Goal: Task Accomplishment & Management: Manage account settings

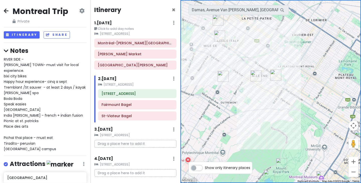
scroll to position [511, 0]
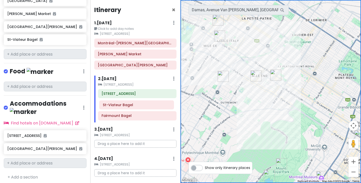
drag, startPoint x: 132, startPoint y: 114, endPoint x: 134, endPoint y: 102, distance: 11.6
click at [134, 72] on div "[STREET_ADDRESS][GEOGRAPHIC_DATA]" at bounding box center [136, 55] width 90 height 33
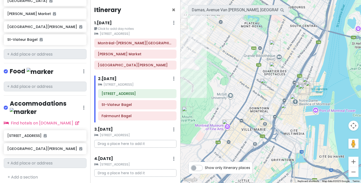
drag, startPoint x: 307, startPoint y: 108, endPoint x: 212, endPoint y: 57, distance: 108.0
click at [212, 57] on div at bounding box center [271, 91] width 181 height 183
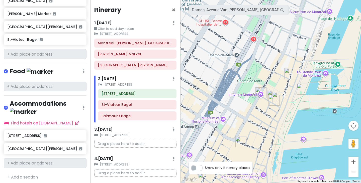
click at [288, 73] on img "Rue Saint-Paul East" at bounding box center [290, 73] width 15 height 15
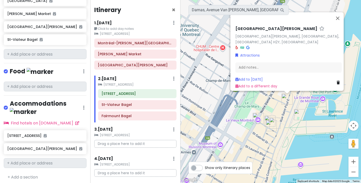
click at [299, 114] on img "Old Port of Montreal" at bounding box center [299, 114] width 15 height 15
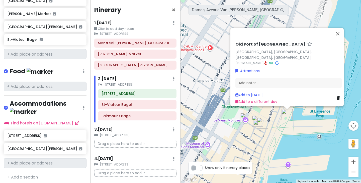
click at [258, 127] on img "Bevo Pizzeria" at bounding box center [258, 125] width 15 height 15
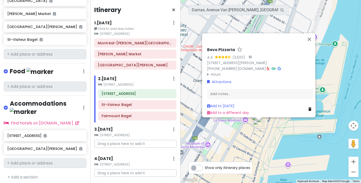
click at [264, 123] on img "Bevo Pizzeria" at bounding box center [258, 125] width 15 height 15
click at [244, 120] on img "Old Montreal" at bounding box center [245, 118] width 15 height 15
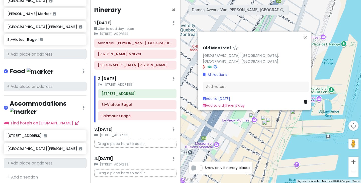
click at [266, 117] on img "Arts Court" at bounding box center [271, 123] width 15 height 15
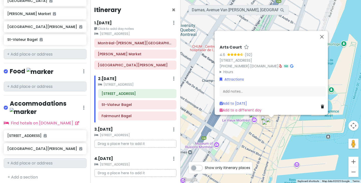
click at [264, 118] on img "Terrasse William Gray" at bounding box center [266, 121] width 15 height 15
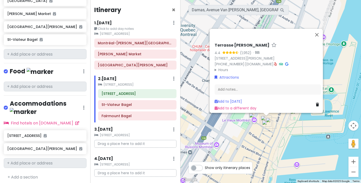
click at [257, 147] on div "Terrasse [PERSON_NAME] 4.4 (1,952) · [STREET_ADDRESS][PERSON_NAME] [PHONE_NUMBE…" at bounding box center [271, 91] width 181 height 183
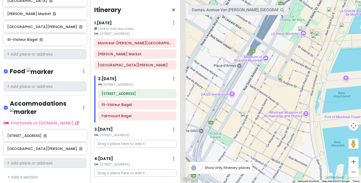
drag, startPoint x: 257, startPoint y: 147, endPoint x: 308, endPoint y: 56, distance: 103.2
click at [308, 56] on div at bounding box center [271, 91] width 181 height 183
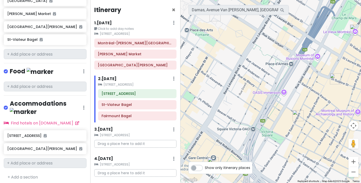
drag, startPoint x: 261, startPoint y: 97, endPoint x: 312, endPoint y: 107, distance: 51.5
click at [312, 107] on div at bounding box center [271, 91] width 181 height 183
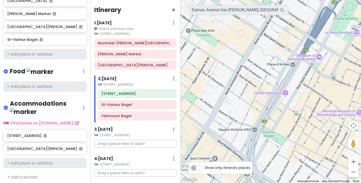
click at [284, 94] on div at bounding box center [271, 91] width 181 height 183
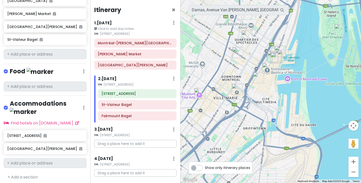
click at [235, 84] on img "Gare Centrale" at bounding box center [237, 89] width 15 height 15
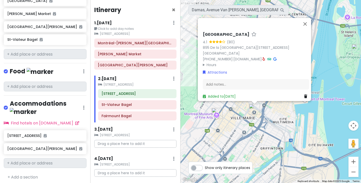
click at [225, 116] on div "Gare Centrale 4.1 (80) [STREET_ADDRESS] [PHONE_NUMBER] · [DOMAIN_NAME] · Hours …" at bounding box center [271, 91] width 181 height 183
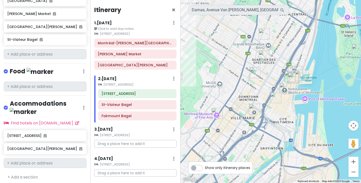
click at [213, 112] on img "Montreal Museum of Fine Arts" at bounding box center [217, 113] width 15 height 15
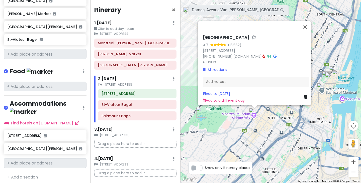
click at [241, 130] on div "[GEOGRAPHIC_DATA] 4.7 (15,562) [STREET_ADDRESS] [PHONE_NUMBER] · [DOMAIN_NAME] …" at bounding box center [271, 91] width 181 height 183
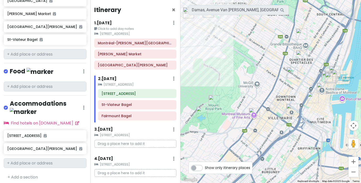
click at [293, 72] on img "Place des Arts" at bounding box center [292, 72] width 15 height 15
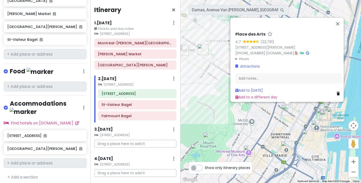
click at [270, 123] on div "Place des Arts 4.7 (22,791) [STREET_ADDRESS][PERSON_NAME] [PHONE_NUMBER] · [DOM…" at bounding box center [271, 91] width 181 height 183
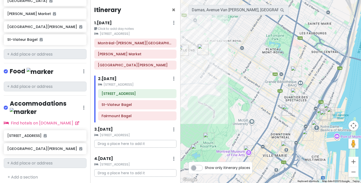
click at [293, 92] on img "Quartier des Spectacles" at bounding box center [296, 93] width 15 height 15
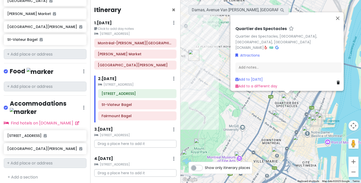
click at [251, 105] on div "Quartier des Spectacles Quartier des Spectacles, [GEOGRAPHIC_DATA], [GEOGRAPHIC…" at bounding box center [271, 91] width 181 height 183
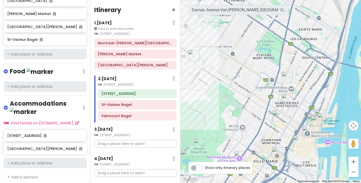
click at [277, 114] on img "Place des Arts" at bounding box center [278, 116] width 15 height 15
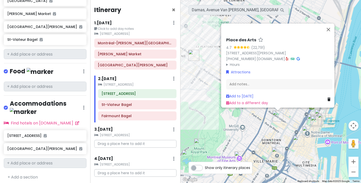
click at [255, 119] on div "Place des Arts 4.7 (22,791) [STREET_ADDRESS][PERSON_NAME] [PHONE_NUMBER] · [DOM…" at bounding box center [271, 91] width 181 height 183
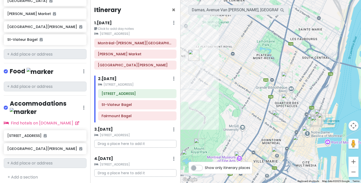
click at [287, 98] on img "Quartier des Spectacles" at bounding box center [287, 99] width 15 height 15
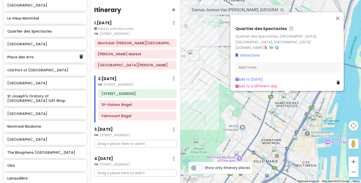
scroll to position [209, 0]
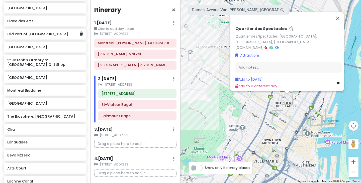
click at [44, 36] on h6 "Old Port of [GEOGRAPHIC_DATA]" at bounding box center [43, 34] width 72 height 5
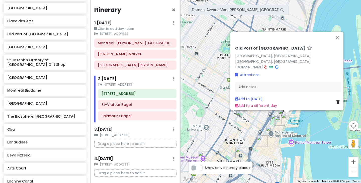
click at [270, 128] on img "Notre-Dame Basilica of Montreal" at bounding box center [271, 131] width 15 height 15
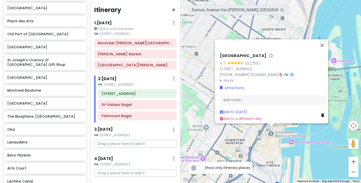
click at [214, 130] on div "[GEOGRAPHIC_DATA] 4.7 (32,750) [STREET_ADDRESS] [PHONE_NUMBER] · [DOMAIN_NAME] …" at bounding box center [271, 91] width 181 height 183
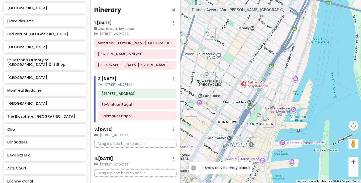
click at [259, 121] on img "Old Montreal" at bounding box center [261, 118] width 15 height 15
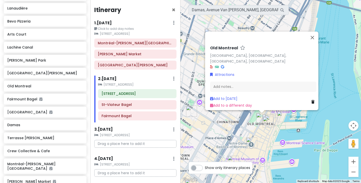
scroll to position [344, 0]
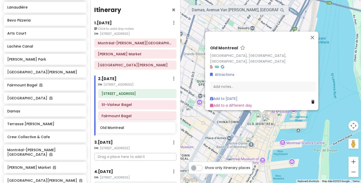
drag, startPoint x: 40, startPoint y: 92, endPoint x: 134, endPoint y: 129, distance: 100.8
click at [134, 129] on div "Montreal Trip Private Change Dates Make a Copy Delete Trip Go Pro ⚡️ Give Feedb…" at bounding box center [180, 91] width 361 height 183
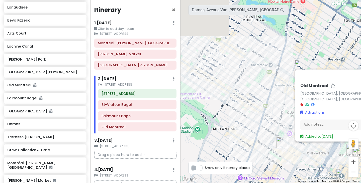
drag, startPoint x: 191, startPoint y: 65, endPoint x: 284, endPoint y: 97, distance: 97.7
click at [284, 97] on div "[GEOGRAPHIC_DATA], [GEOGRAPHIC_DATA], [GEOGRAPHIC_DATA], [GEOGRAPHIC_DATA] Attr…" at bounding box center [271, 91] width 181 height 183
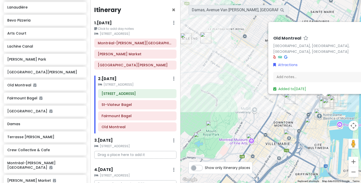
drag, startPoint x: 261, startPoint y: 99, endPoint x: 215, endPoint y: 67, distance: 55.8
click at [215, 67] on div "[GEOGRAPHIC_DATA], [GEOGRAPHIC_DATA], [GEOGRAPHIC_DATA], [GEOGRAPHIC_DATA] Attr…" at bounding box center [271, 91] width 181 height 183
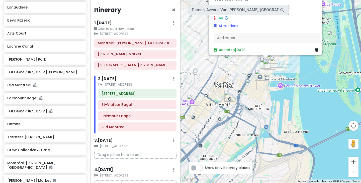
drag, startPoint x: 320, startPoint y: 136, endPoint x: 260, endPoint y: 97, distance: 71.6
click at [260, 97] on div "[GEOGRAPHIC_DATA], [GEOGRAPHIC_DATA], [GEOGRAPHIC_DATA], [GEOGRAPHIC_DATA] Attr…" at bounding box center [271, 91] width 181 height 183
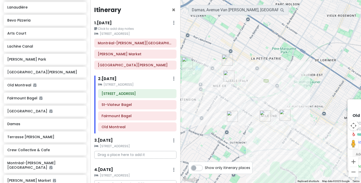
drag, startPoint x: 202, startPoint y: 47, endPoint x: 342, endPoint y: 165, distance: 183.1
click at [342, 165] on div "[GEOGRAPHIC_DATA], [GEOGRAPHIC_DATA], [GEOGRAPHIC_DATA], [GEOGRAPHIC_DATA] Attr…" at bounding box center [271, 91] width 181 height 183
click at [145, 26] on div "1 . [DATE] Edit Day Notes Clear Lodging Delete Day" at bounding box center [135, 24] width 82 height 9
click at [106, 19] on div "Itinerary × 1 . [DATE] Edit Day Notes Clear Lodging Delete Day Click to add day…" at bounding box center [135, 91] width 90 height 183
click at [105, 23] on h6 "1 . [DATE]" at bounding box center [103, 23] width 18 height 5
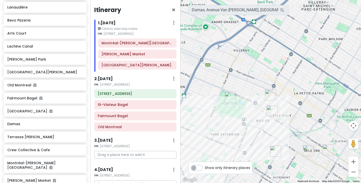
drag, startPoint x: 208, startPoint y: 53, endPoint x: 252, endPoint y: 88, distance: 56.2
click at [252, 88] on div "[GEOGRAPHIC_DATA], [GEOGRAPHIC_DATA], [GEOGRAPHIC_DATA], [GEOGRAPHIC_DATA] Attr…" at bounding box center [271, 91] width 181 height 183
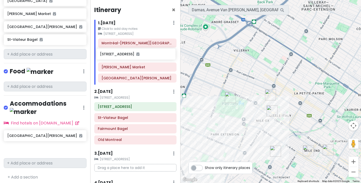
drag, startPoint x: 49, startPoint y: 134, endPoint x: 142, endPoint y: 56, distance: 121.5
click at [142, 56] on div "Montreal Trip Private Change Dates Make a Copy Delete Trip Go Pro ⚡️ Give Feedb…" at bounding box center [180, 91] width 361 height 183
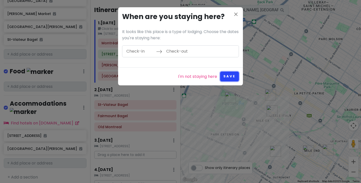
click at [233, 77] on button "Save" at bounding box center [229, 77] width 19 height 10
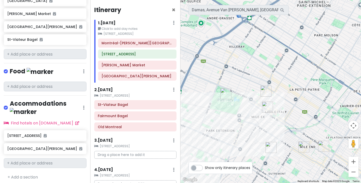
drag, startPoint x: 282, startPoint y: 105, endPoint x: 279, endPoint y: 101, distance: 5.5
click at [279, 101] on div "[GEOGRAPHIC_DATA], [GEOGRAPHIC_DATA], [GEOGRAPHIC_DATA], [GEOGRAPHIC_DATA] Attr…" at bounding box center [271, 91] width 181 height 183
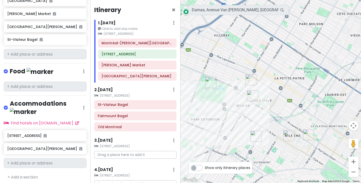
drag, startPoint x: 257, startPoint y: 108, endPoint x: 245, endPoint y: 96, distance: 17.2
click at [245, 96] on div "[GEOGRAPHIC_DATA], [GEOGRAPHIC_DATA], [GEOGRAPHIC_DATA], [GEOGRAPHIC_DATA] Attr…" at bounding box center [271, 91] width 181 height 183
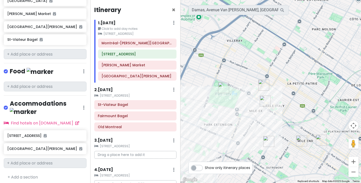
click at [173, 24] on icon at bounding box center [174, 23] width 2 height 4
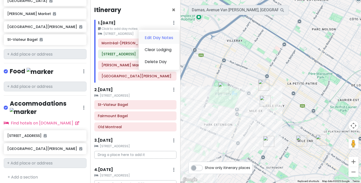
click at [162, 40] on link "Edit Day Notes" at bounding box center [159, 38] width 41 height 12
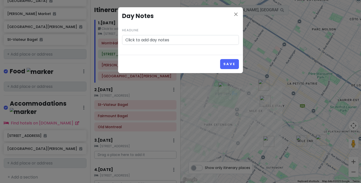
click at [173, 43] on input "Click to add day notes" at bounding box center [180, 40] width 117 height 10
paste input "[PERSON_NAME]"
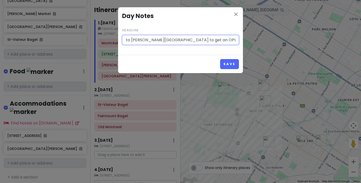
scroll to position [0, 7]
paste input "[PERSON_NAME]"
type input "Go to [PERSON_NAME][GEOGRAPHIC_DATA] to get an OPUS card after visiting [PERSON…"
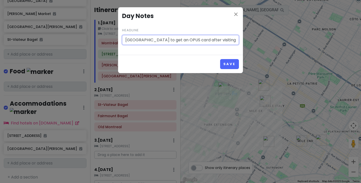
drag, startPoint x: 225, startPoint y: 42, endPoint x: 228, endPoint y: 49, distance: 7.6
click at [228, 49] on div "close Day Notes Headline Go to [PERSON_NAME][GEOGRAPHIC_DATA] to get an OPUS ca…" at bounding box center [180, 31] width 125 height 48
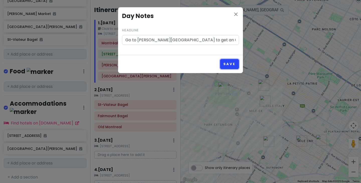
click at [231, 62] on button "Save" at bounding box center [229, 64] width 19 height 10
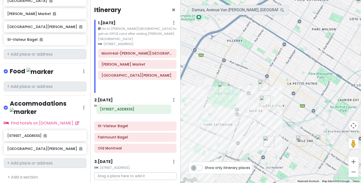
drag, startPoint x: 121, startPoint y: 61, endPoint x: 119, endPoint y: 111, distance: 50.5
click at [119, 111] on div "Itinerary × 1 . [DATE] Edit Day Notes Clear Lodging Delete Day Go to [PERSON_NA…" at bounding box center [135, 91] width 90 height 183
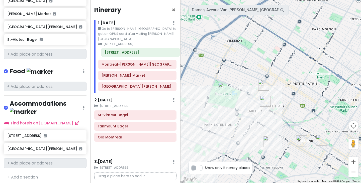
drag, startPoint x: 115, startPoint y: 97, endPoint x: 122, endPoint y: 50, distance: 47.2
click at [122, 50] on div "Itinerary × 1 . [DATE] Edit Day Notes Clear Lodging Delete Day Go to [PERSON_NA…" at bounding box center [135, 91] width 90 height 183
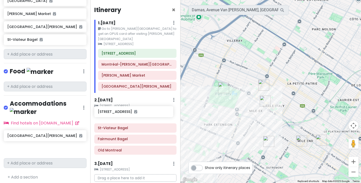
drag, startPoint x: 51, startPoint y: 135, endPoint x: 142, endPoint y: 116, distance: 92.6
click at [142, 116] on div "Montreal Trip Private Change Dates Make a Copy Delete Trip Go Pro ⚡️ Give Feedb…" at bounding box center [180, 91] width 361 height 183
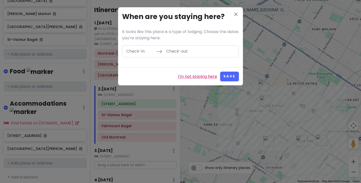
click at [209, 77] on link "I'm not staying here" at bounding box center [197, 77] width 39 height 7
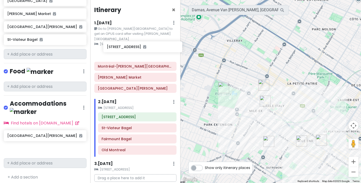
drag, startPoint x: 45, startPoint y: 136, endPoint x: 145, endPoint y: 50, distance: 131.3
click at [145, 50] on div "Montreal Trip Private Change Dates Make a Copy Delete Trip Go Pro ⚡️ Give Feedb…" at bounding box center [180, 91] width 361 height 183
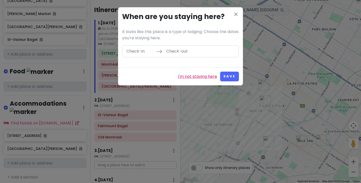
click at [199, 77] on link "I'm not staying here" at bounding box center [197, 77] width 39 height 7
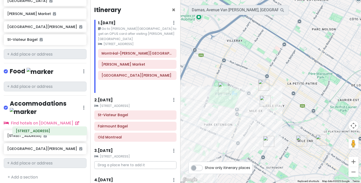
drag, startPoint x: 134, startPoint y: 51, endPoint x: 48, endPoint y: 134, distance: 119.6
click at [48, 134] on div "Montreal Trip Private Change Dates Make a Copy Delete Trip Go Pro ⚡️ Give Feedb…" at bounding box center [180, 91] width 361 height 183
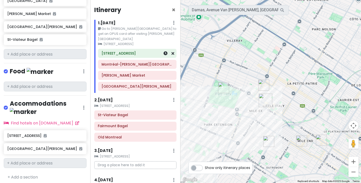
click at [171, 49] on div "[STREET_ADDRESS]" at bounding box center [137, 53] width 78 height 9
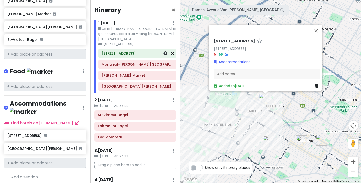
click at [172, 51] on icon at bounding box center [173, 53] width 3 height 4
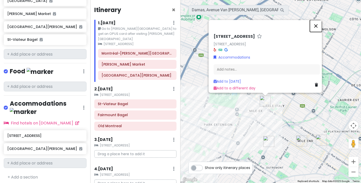
click at [318, 22] on button "Close" at bounding box center [316, 26] width 12 height 12
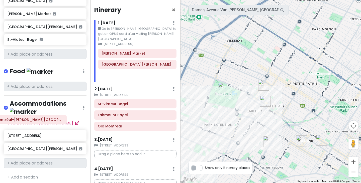
drag, startPoint x: 144, startPoint y: 49, endPoint x: 39, endPoint y: 122, distance: 128.0
click at [39, 122] on div "Montreal Trip Private Change Dates Make a Copy Delete Trip Go Pro ⚡️ Give Feedb…" at bounding box center [180, 91] width 361 height 183
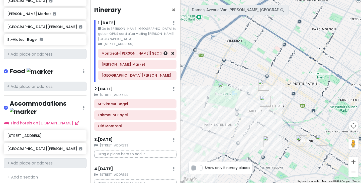
click at [172, 51] on icon at bounding box center [173, 53] width 3 height 4
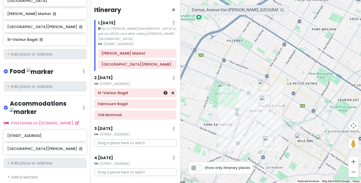
click at [140, 91] on h6 "St-Viateur Bagel" at bounding box center [135, 93] width 75 height 5
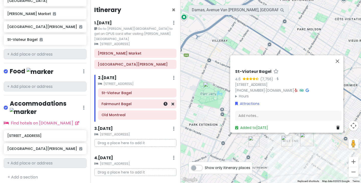
click at [130, 102] on h6 "Fairmount Bagel" at bounding box center [138, 104] width 72 height 5
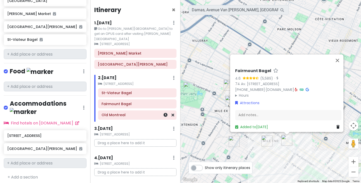
click at [129, 113] on h6 "Old Montreal" at bounding box center [138, 115] width 72 height 5
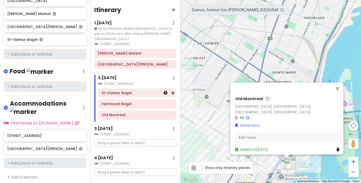
click at [123, 91] on h6 "St-Viateur Bagel" at bounding box center [138, 93] width 72 height 5
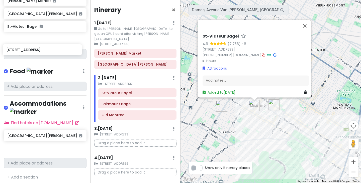
drag, startPoint x: 58, startPoint y: 136, endPoint x: 57, endPoint y: 53, distance: 82.8
click at [57, 53] on div "Montreal Trip Private Change Dates Make a Copy Delete Trip Go Pro ⚡️ Give Feedb…" at bounding box center [45, 91] width 90 height 183
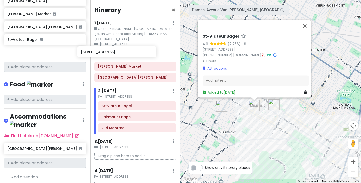
drag, startPoint x: 56, startPoint y: 59, endPoint x: 137, endPoint y: 53, distance: 81.1
click at [137, 53] on div "Montreal Trip Private Change Dates Make a Copy Delete Trip Go Pro ⚡️ Give Feedb…" at bounding box center [180, 91] width 361 height 183
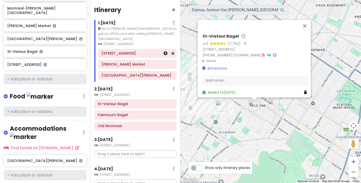
scroll to position [498, 0]
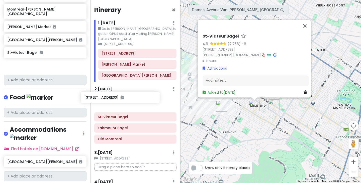
drag, startPoint x: 57, startPoint y: 71, endPoint x: 138, endPoint y: 100, distance: 85.7
click at [138, 100] on div "Montreal Trip Private Change Dates Make a Copy Delete Trip Go Pro ⚡️ Give Feedb…" at bounding box center [180, 91] width 361 height 183
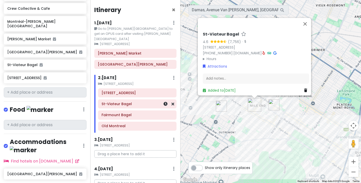
scroll to position [485, 0]
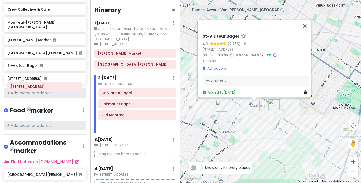
drag, startPoint x: 127, startPoint y: 92, endPoint x: 36, endPoint y: 90, distance: 91.1
click at [36, 90] on div "Montreal Trip Private Change Dates Make a Copy Delete Trip Go Pro ⚡️ Give Feedb…" at bounding box center [180, 91] width 361 height 183
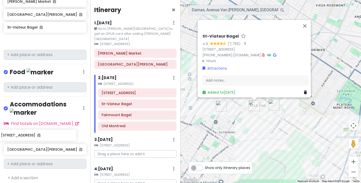
drag, startPoint x: 52, startPoint y: 88, endPoint x: 46, endPoint y: 139, distance: 51.5
click at [46, 139] on div "Montreal Trip Private Change Dates Make a Copy Delete Trip Go Pro ⚡️ Give Feedb…" at bounding box center [45, 91] width 90 height 183
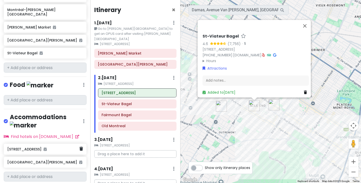
scroll to position [511, 0]
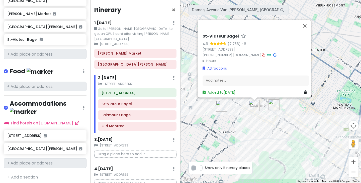
click at [33, 177] on div "+ Add a section" at bounding box center [45, 177] width 83 height 7
click at [35, 175] on link "+ Add a section" at bounding box center [23, 178] width 30 height 6
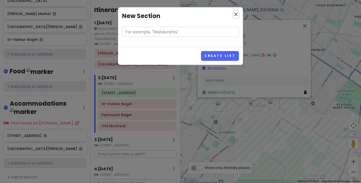
click at [236, 15] on icon "close" at bounding box center [236, 14] width 6 height 6
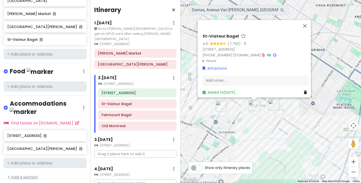
click at [37, 175] on link "+ Add a section" at bounding box center [23, 178] width 30 height 6
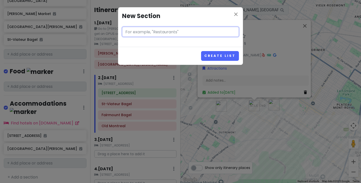
type input "!"
type input "1"
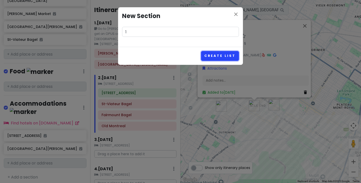
click at [227, 54] on button "Create List" at bounding box center [220, 56] width 38 height 10
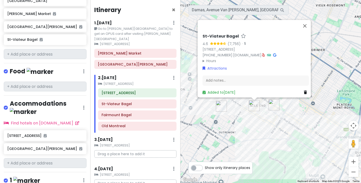
scroll to position [544, 0]
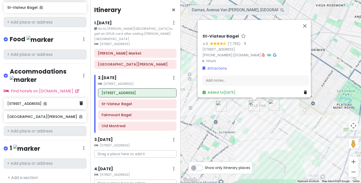
click at [62, 98] on div "[STREET_ADDRESS]" at bounding box center [45, 103] width 83 height 11
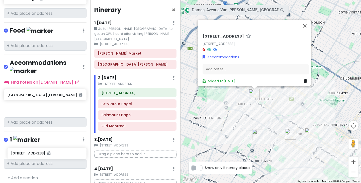
drag, startPoint x: 51, startPoint y: 99, endPoint x: 55, endPoint y: 153, distance: 53.3
click at [55, 153] on div "Montreal Trip Private Change Dates Make a Copy Delete Trip Go Pro ⚡️ Give Feedb…" at bounding box center [45, 91] width 90 height 183
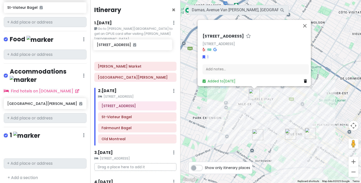
drag, startPoint x: 47, startPoint y: 147, endPoint x: 137, endPoint y: 46, distance: 134.9
click at [137, 46] on div "Montreal Trip Private Change Dates Make a Copy Delete Trip Go Pro ⚡️ Give Feedb…" at bounding box center [180, 91] width 361 height 183
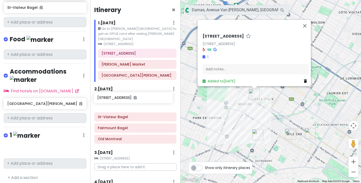
drag, startPoint x: 53, startPoint y: 149, endPoint x: 144, endPoint y: 102, distance: 101.8
click at [144, 102] on div "Montreal Trip Private Change Dates Make a Copy Delete Trip Go Pro ⚡️ Give Feedb…" at bounding box center [180, 91] width 361 height 183
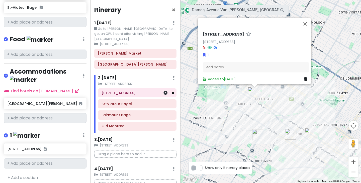
click at [172, 91] on icon at bounding box center [173, 93] width 3 height 4
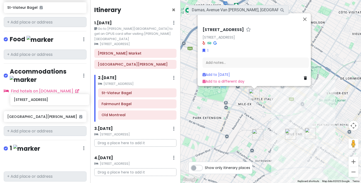
drag, startPoint x: 48, startPoint y: 149, endPoint x: 53, endPoint y: 103, distance: 45.9
click at [53, 103] on div "Montreal Trip Private Change Dates Make a Copy Delete Trip Go Pro ⚡️ Give Feedb…" at bounding box center [45, 91] width 90 height 183
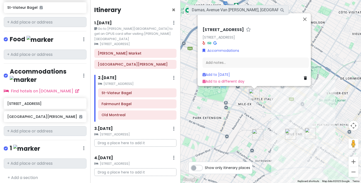
click at [81, 75] on div "Accommodations Edit Reorder Delete List" at bounding box center [45, 77] width 83 height 18
click at [81, 76] on div "Accommodations Edit Reorder Delete List" at bounding box center [45, 77] width 83 height 18
click at [79, 76] on div "Accommodations Edit Reorder Delete List" at bounding box center [45, 77] width 83 height 18
click at [75, 89] on link "Edit" at bounding box center [69, 91] width 40 height 12
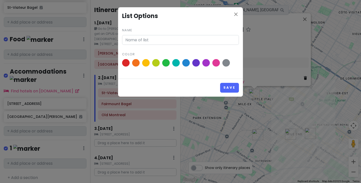
type input "Accommodations"
click at [236, 14] on icon "close" at bounding box center [236, 14] width 6 height 6
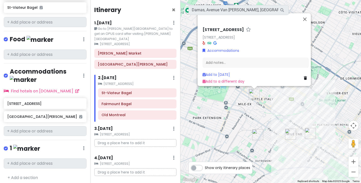
click at [81, 146] on div "1 Edit Reorder Delete List" at bounding box center [45, 150] width 83 height 10
click at [78, 145] on div "1 Edit Reorder Delete List" at bounding box center [45, 150] width 83 height 10
click at [79, 145] on div "1 Edit Reorder Delete List" at bounding box center [45, 150] width 83 height 10
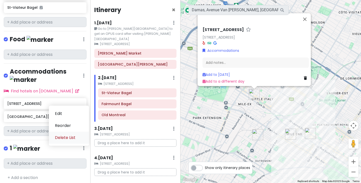
click at [72, 134] on link "Delete List" at bounding box center [69, 138] width 40 height 12
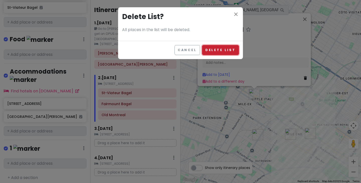
click at [224, 51] on button "Delete List" at bounding box center [220, 50] width 37 height 10
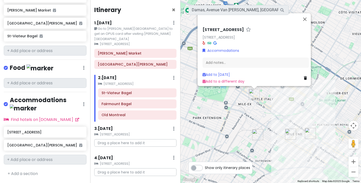
scroll to position [511, 0]
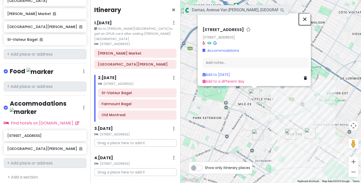
click at [309, 18] on button "Close" at bounding box center [305, 19] width 12 height 12
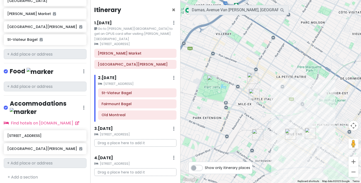
click at [255, 94] on img "6811 Rue Clark" at bounding box center [254, 94] width 15 height 15
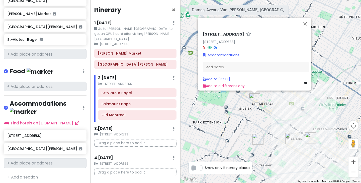
click at [232, 105] on div "[STREET_ADDRESS] Accommodations Add notes... Add to [DATE] Add to a different d…" at bounding box center [271, 91] width 181 height 183
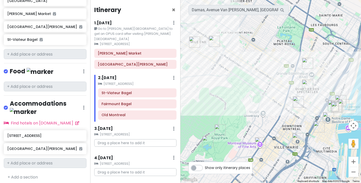
drag, startPoint x: 305, startPoint y: 163, endPoint x: 203, endPoint y: 65, distance: 141.1
click at [203, 65] on div at bounding box center [271, 91] width 181 height 183
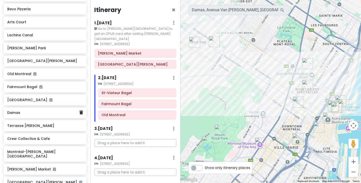
scroll to position [355, 0]
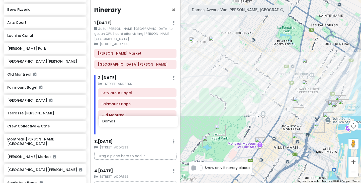
drag, startPoint x: 47, startPoint y: 120, endPoint x: 142, endPoint y: 122, distance: 95.4
click at [142, 122] on div "Montreal Trip Private Change Dates Make a Copy Delete Trip Go Pro ⚡️ Give Feedb…" at bounding box center [180, 91] width 361 height 183
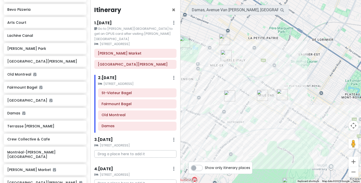
drag, startPoint x: 210, startPoint y: 78, endPoint x: 278, endPoint y: 131, distance: 86.9
click at [278, 131] on div at bounding box center [271, 91] width 181 height 183
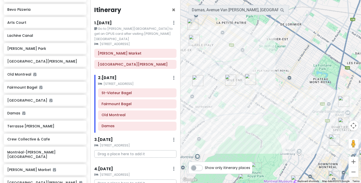
drag, startPoint x: 266, startPoint y: 130, endPoint x: 233, endPoint y: 114, distance: 36.1
click at [233, 114] on div at bounding box center [271, 91] width 181 height 183
